Goal: Navigation & Orientation: Find specific page/section

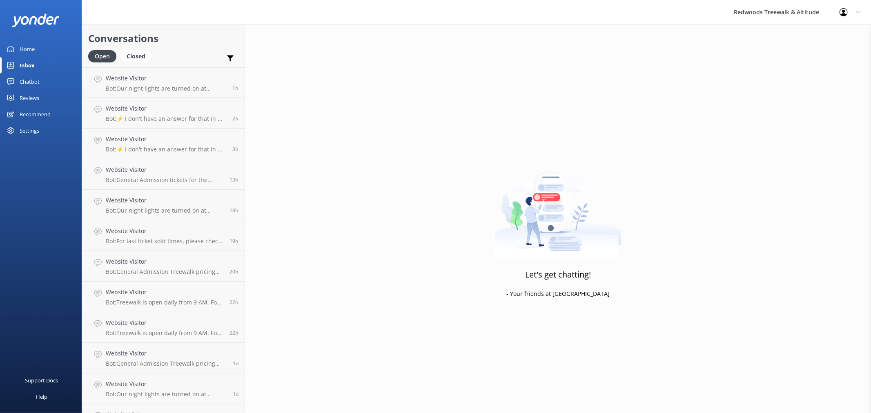
click at [44, 99] on link "Reviews" at bounding box center [41, 98] width 82 height 16
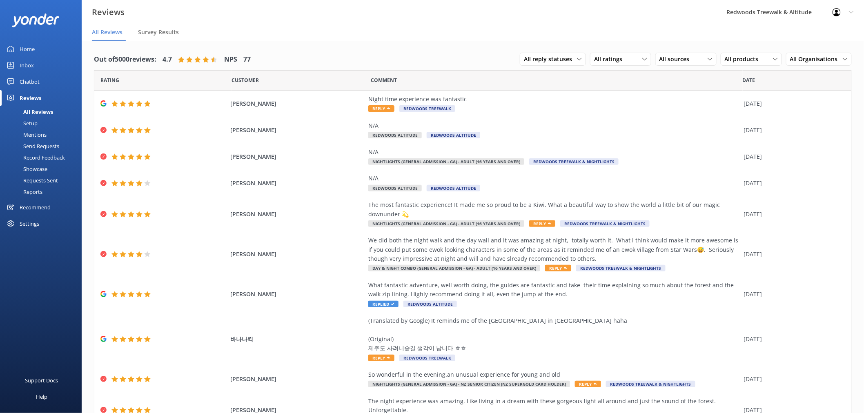
click at [41, 61] on link "Inbox" at bounding box center [41, 65] width 82 height 16
